Goal: Book appointment/travel/reservation

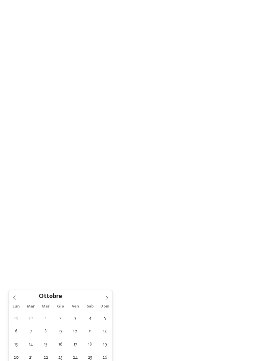
click at [104, 290] on span at bounding box center [106, 295] width 11 height 11
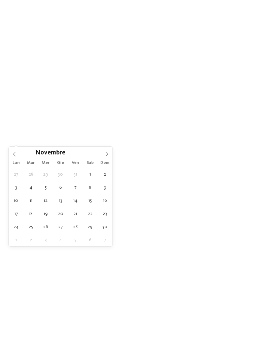
scroll to position [144, 0]
click at [106, 152] on icon at bounding box center [106, 154] width 5 height 5
type div "[DATE]"
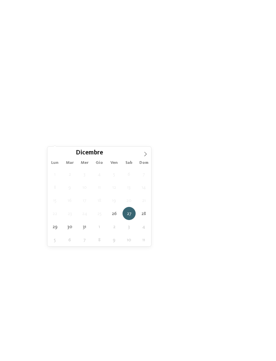
click at [145, 152] on icon at bounding box center [145, 154] width 5 height 5
type input "****"
type div "[DATE]"
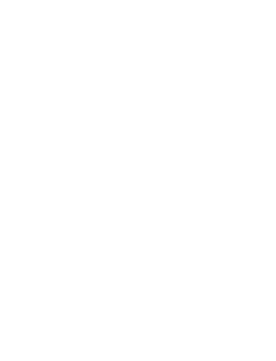
click at [115, 123] on div "Regione" at bounding box center [104, 120] width 23 height 5
click at [186, 113] on icon at bounding box center [192, 119] width 14 height 12
click at [153, 123] on span "I miei desideri" at bounding box center [145, 121] width 23 height 5
click at [238, 31] on icon at bounding box center [245, 37] width 14 height 12
click at [211, 126] on div "Family Experiences" at bounding box center [191, 121] width 48 height 12
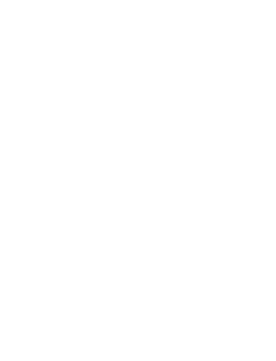
click at [228, 256] on div "Family Experiences LUXURY RETREAT JUST KIDS AND FAMILY" at bounding box center [138, 180] width 276 height 361
click at [221, 126] on div "mostra altri filtri" at bounding box center [223, 121] width 12 height 12
click at [243, 107] on icon at bounding box center [245, 113] width 14 height 12
click at [251, 126] on link "trova l’hotel" at bounding box center [248, 121] width 37 height 12
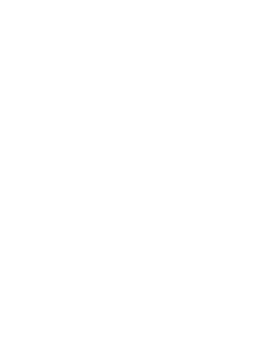
click at [265, 111] on icon at bounding box center [262, 117] width 14 height 12
click at [60, 171] on icon at bounding box center [61, 174] width 9 height 8
click at [91, 132] on h4 "Adventure Family Hotel Maria ****" at bounding box center [74, 141] width 108 height 18
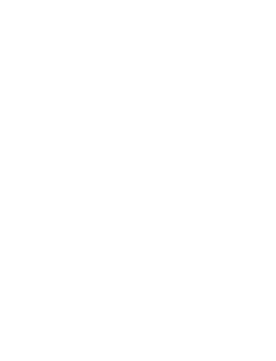
click at [124, 169] on div "[PERSON_NAME] ora" at bounding box center [124, 171] width 55 height 13
